Goal: Transaction & Acquisition: Purchase product/service

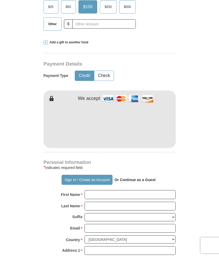
scroll to position [196, 0]
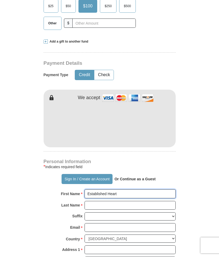
type input "Established Heart"
type input "Ministries"
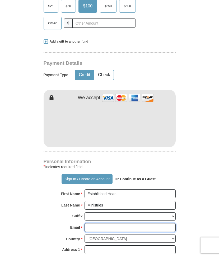
paste input "[EMAIL_ADDRESS][DOMAIN_NAME]"
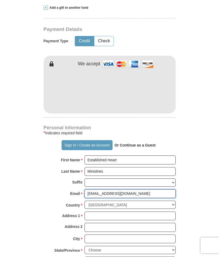
scroll to position [231, 0]
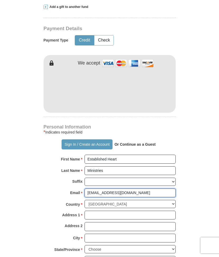
type input "[EMAIL_ADDRESS][DOMAIN_NAME]"
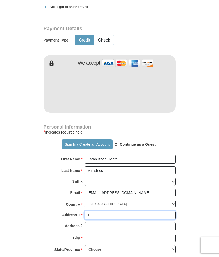
type input "18"
type input "[STREET_ADDRESS]"
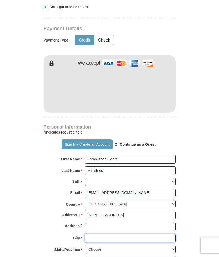
type input "[GEOGRAPHIC_DATA]"
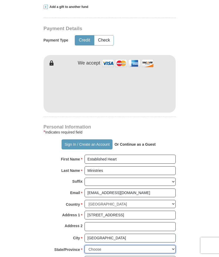
select select "MN"
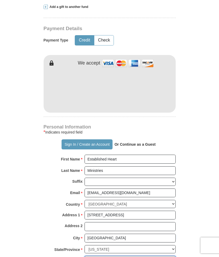
type input "55044"
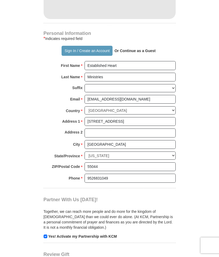
scroll to position [325, 0]
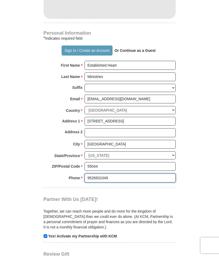
drag, startPoint x: 110, startPoint y: 161, endPoint x: 67, endPoint y: 159, distance: 42.9
type input "6516996068"
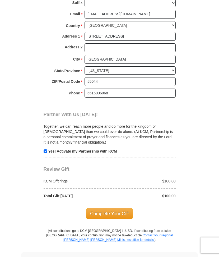
scroll to position [413, 0]
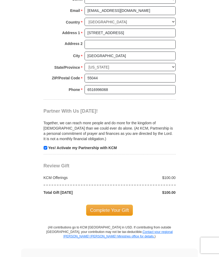
click at [99, 205] on span "Complete Your Gift" at bounding box center [109, 210] width 47 height 11
